Goal: Use online tool/utility: Utilize a website feature to perform a specific function

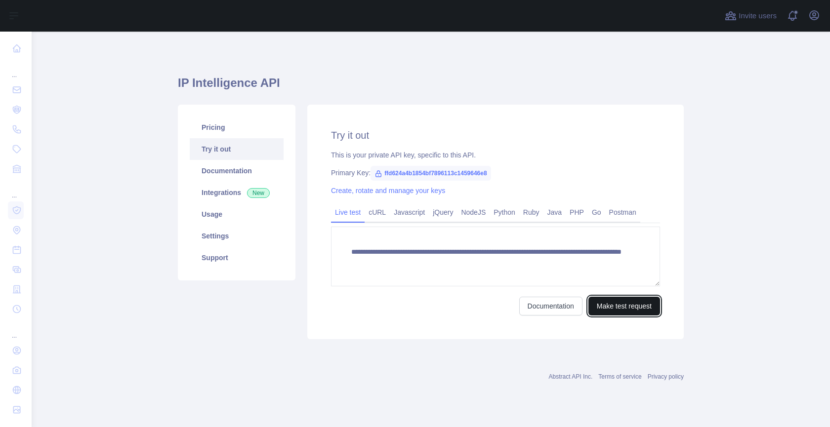
click at [603, 303] on button "Make test request" at bounding box center [624, 306] width 72 height 19
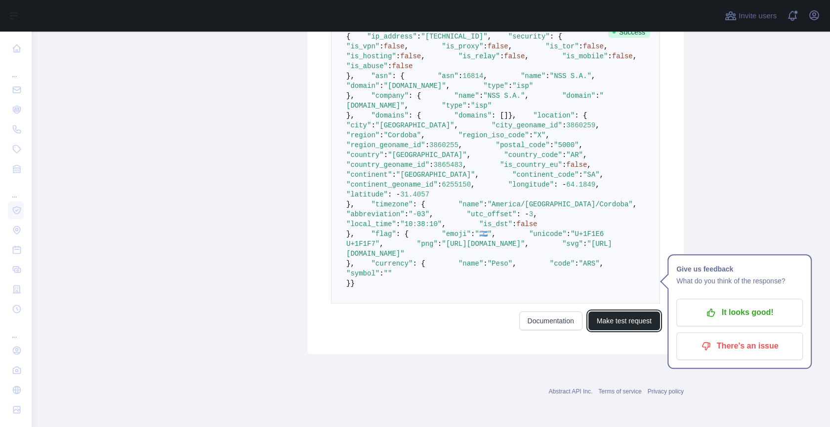
scroll to position [70, 0]
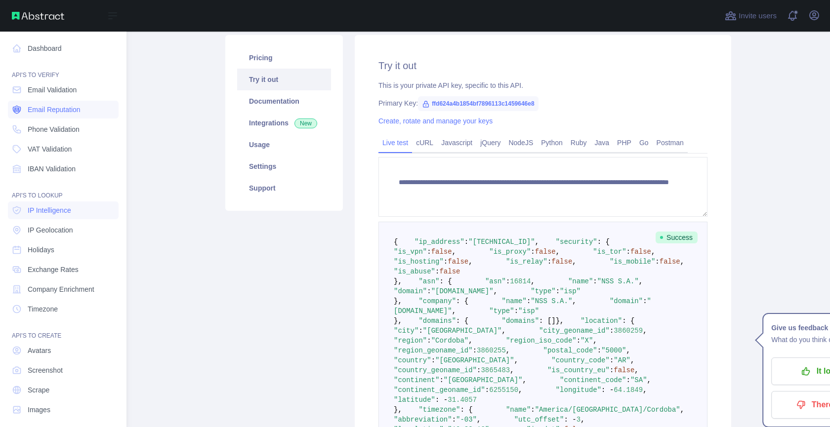
click at [53, 111] on span "Email Reputation" at bounding box center [54, 110] width 53 height 10
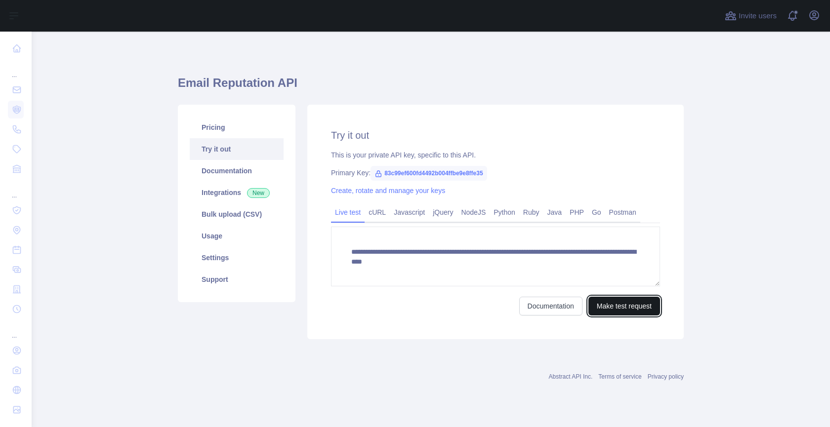
click at [638, 303] on button "Make test request" at bounding box center [624, 306] width 72 height 19
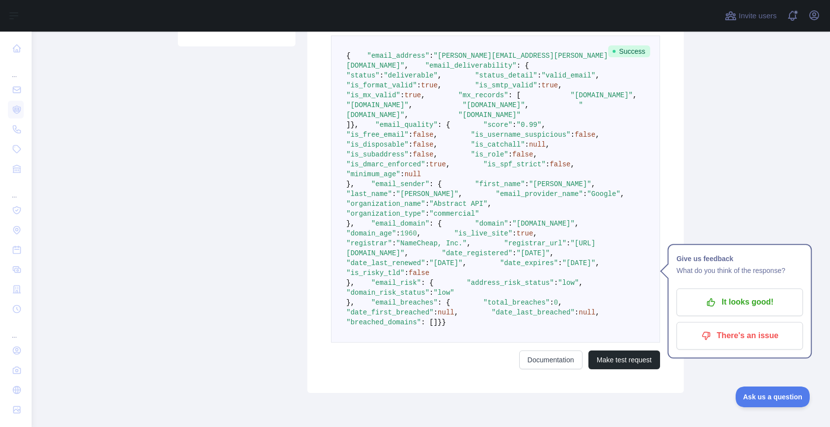
scroll to position [262, 0]
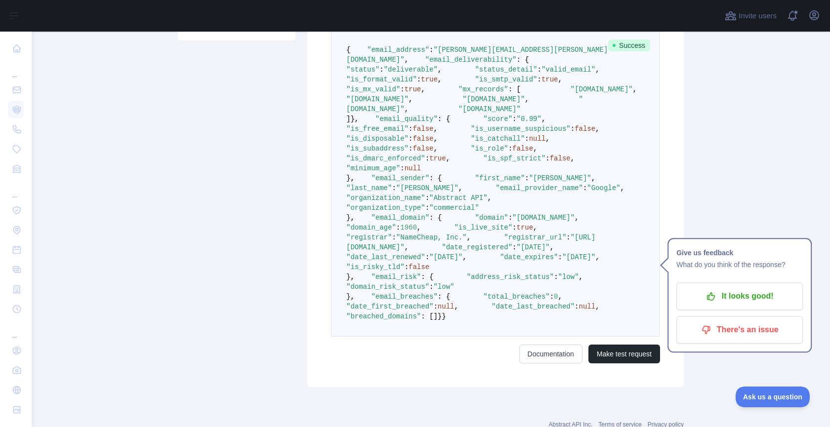
click at [379, 74] on span ""status"" at bounding box center [362, 70] width 33 height 8
click at [475, 74] on span ""status_detail"" at bounding box center [506, 70] width 62 height 8
click at [403, 83] on span ""is_format_valid"" at bounding box center [381, 80] width 71 height 8
click at [475, 83] on span ""is_smtp_valid"" at bounding box center [506, 80] width 62 height 8
click at [400, 93] on span ""is_mx_valid"" at bounding box center [373, 89] width 54 height 8
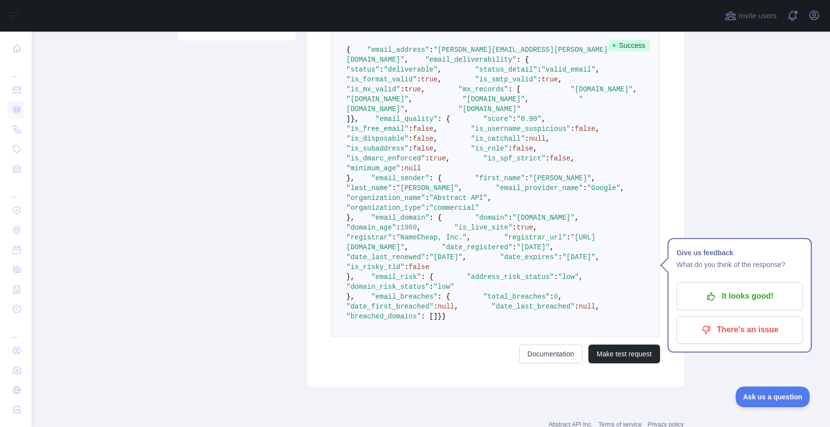
click at [458, 93] on span ""mx_records"" at bounding box center [483, 89] width 50 height 8
click at [462, 103] on span ""[DOMAIN_NAME]"" at bounding box center [493, 99] width 62 height 8
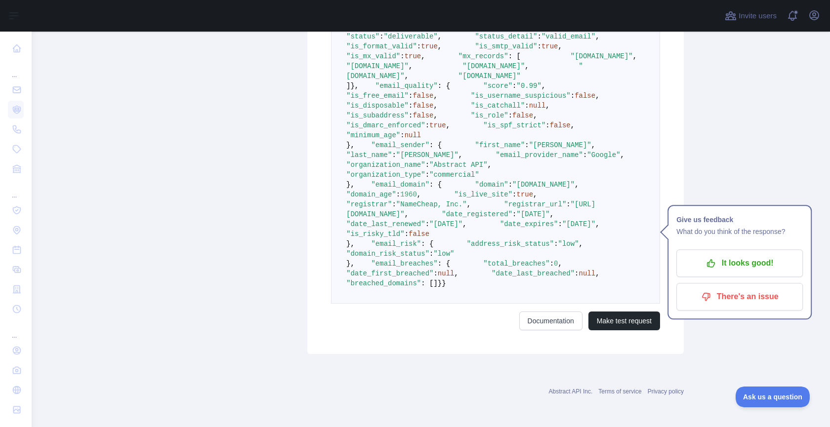
scroll to position [327, 0]
click at [483, 90] on span ""score"" at bounding box center [497, 86] width 29 height 8
click at [396, 100] on span ""is_free_email"" at bounding box center [377, 96] width 62 height 8
click at [471, 100] on span ""is_username_suspicious"" at bounding box center [521, 96] width 100 height 8
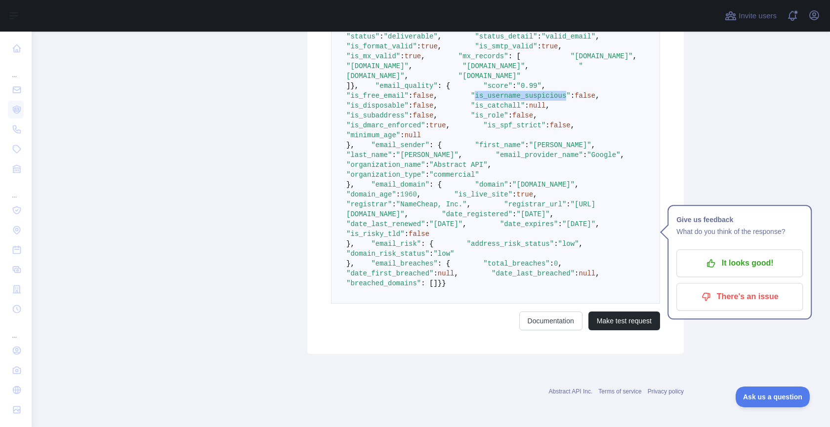
click at [471, 100] on span ""is_username_suspicious"" at bounding box center [521, 96] width 100 height 8
click at [408, 110] on span ""is_disposable"" at bounding box center [377, 106] width 62 height 8
click at [471, 110] on span ""is_catchall"" at bounding box center [498, 106] width 54 height 8
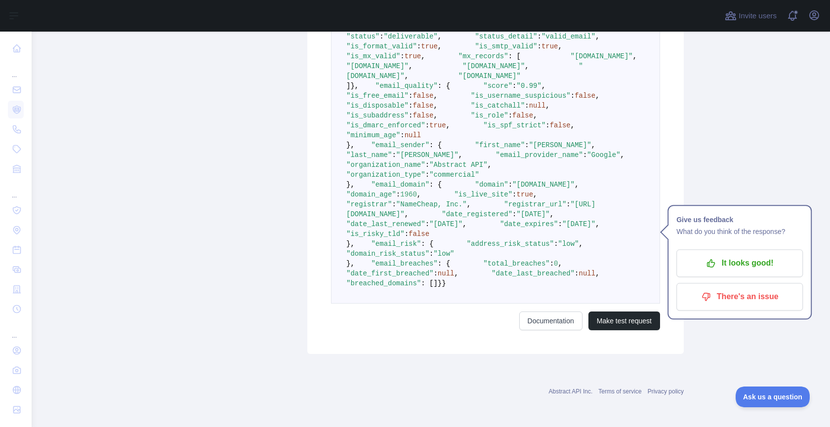
click at [408, 120] on span ""is_subaddress"" at bounding box center [377, 116] width 62 height 8
click at [471, 120] on span ""is_role"" at bounding box center [490, 116] width 38 height 8
click at [399, 129] on span ""is_dmarc_enforced"" at bounding box center [385, 126] width 79 height 8
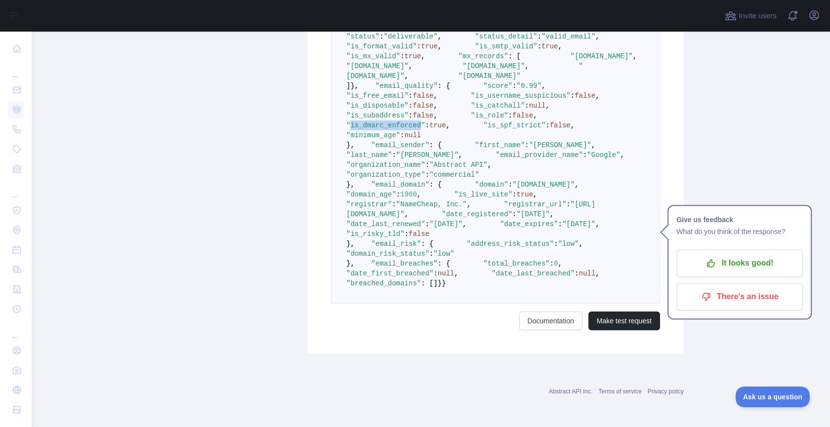
click at [399, 129] on span ""is_dmarc_enforced"" at bounding box center [385, 126] width 79 height 8
click at [483, 129] on span ""is_spf_strict"" at bounding box center [514, 126] width 62 height 8
click at [392, 139] on span ""minimum_age"" at bounding box center [373, 135] width 54 height 8
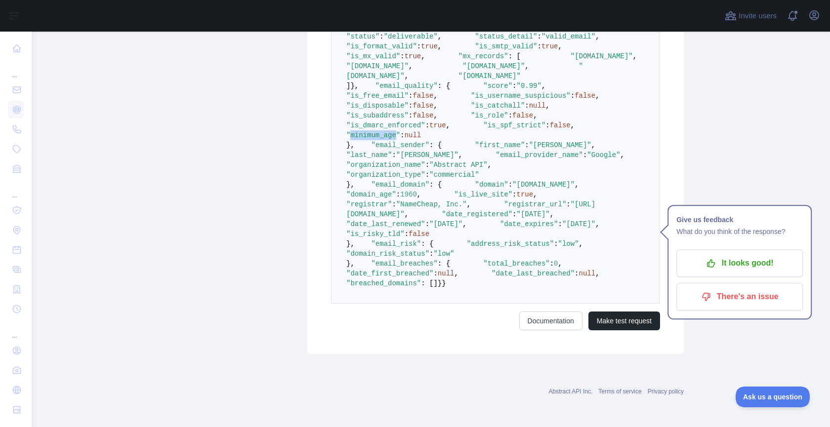
scroll to position [372, 0]
click at [475, 149] on span ""first_name"" at bounding box center [500, 145] width 50 height 8
click at [392, 159] on span ""last_name"" at bounding box center [368, 155] width 45 height 8
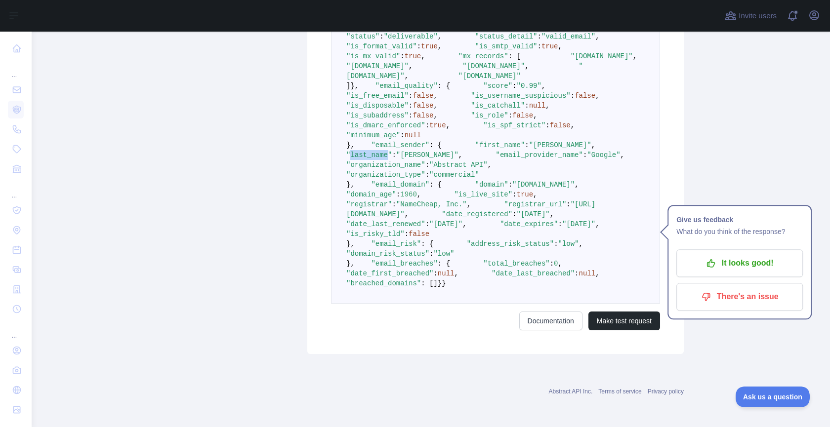
scroll to position [386, 0]
click at [495, 159] on span ""email_provider_name"" at bounding box center [538, 155] width 87 height 8
click at [409, 169] on span ""organization_name"" at bounding box center [385, 165] width 79 height 8
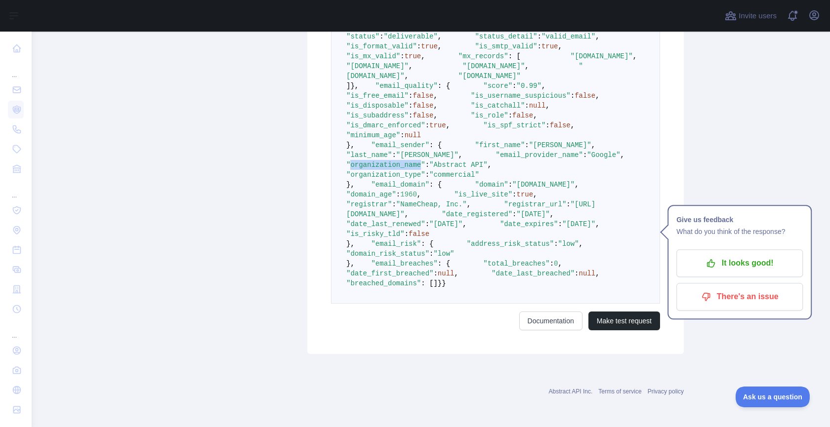
copy span "organization_name"
click at [400, 189] on span ""email_domain"" at bounding box center [400, 185] width 58 height 8
click at [396, 199] on span ""domain_age"" at bounding box center [371, 195] width 50 height 8
click at [392, 208] on span ""registrar"" at bounding box center [368, 205] width 45 height 8
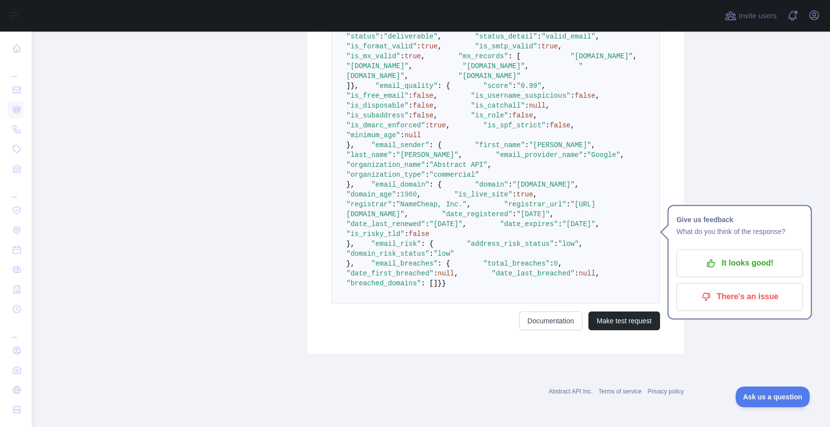
scroll to position [473, 0]
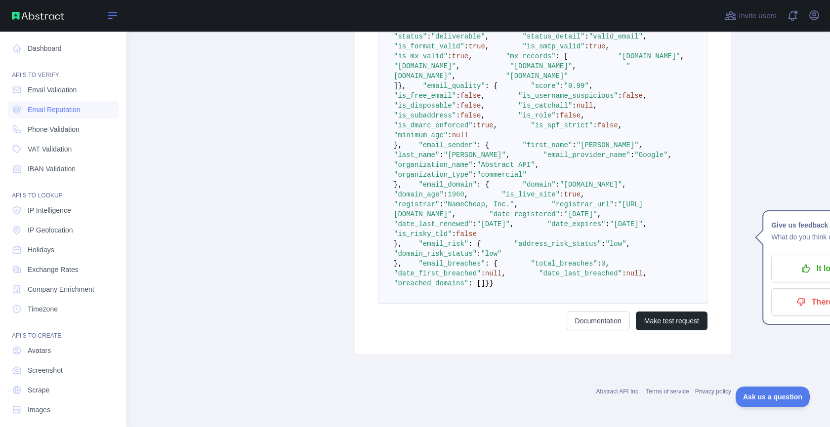
click at [108, 18] on icon at bounding box center [113, 16] width 12 height 12
click at [54, 287] on span "Company Enrichment" at bounding box center [61, 290] width 67 height 10
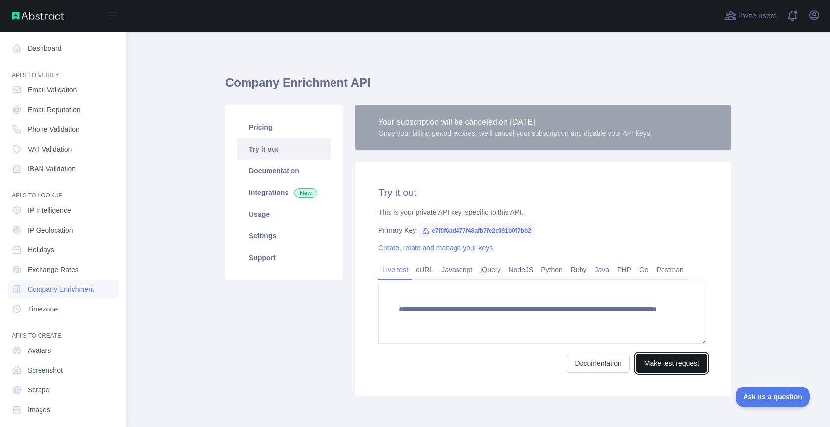
click at [656, 362] on button "Make test request" at bounding box center [672, 363] width 72 height 19
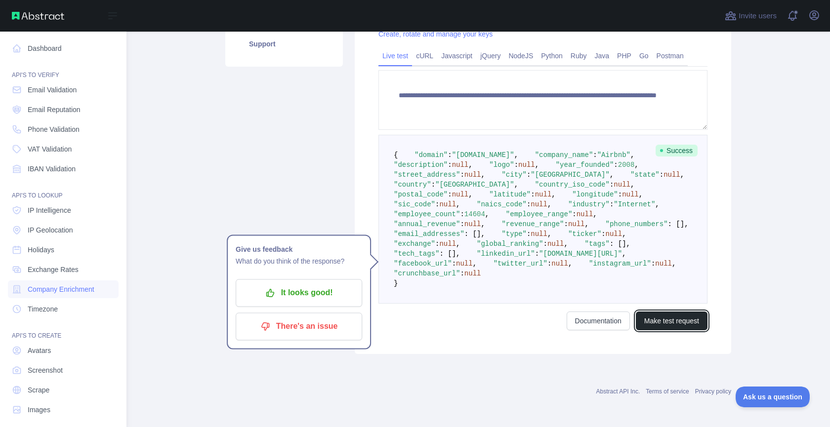
scroll to position [284, 0]
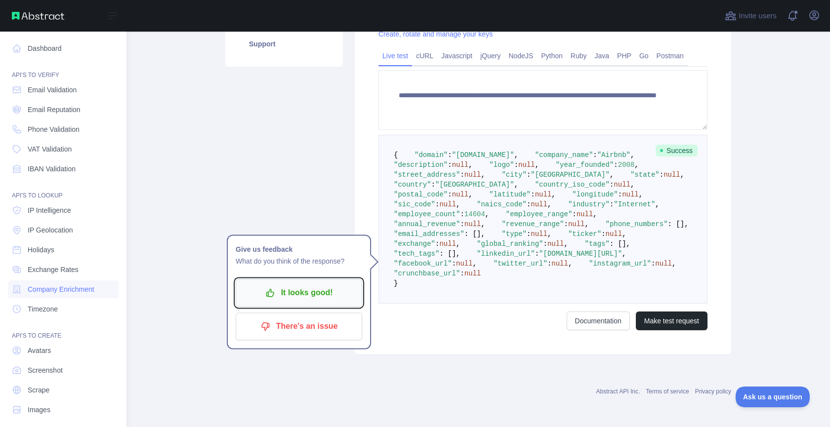
click at [320, 285] on p "It looks good!" at bounding box center [299, 293] width 112 height 17
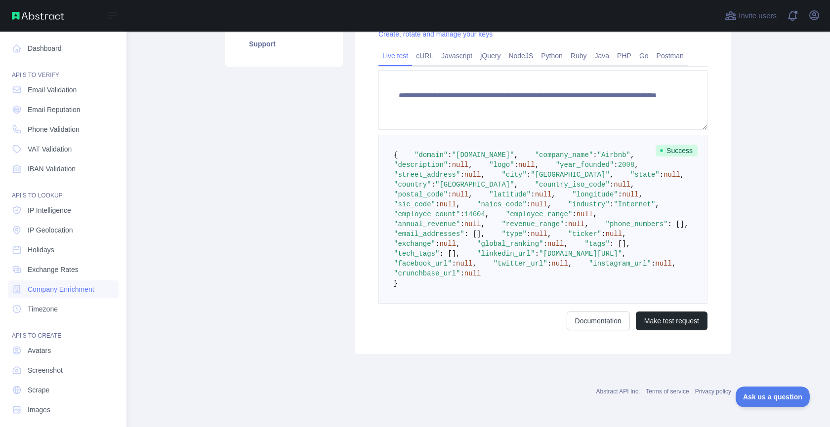
scroll to position [6, 0]
